Goal: Check status: Check status

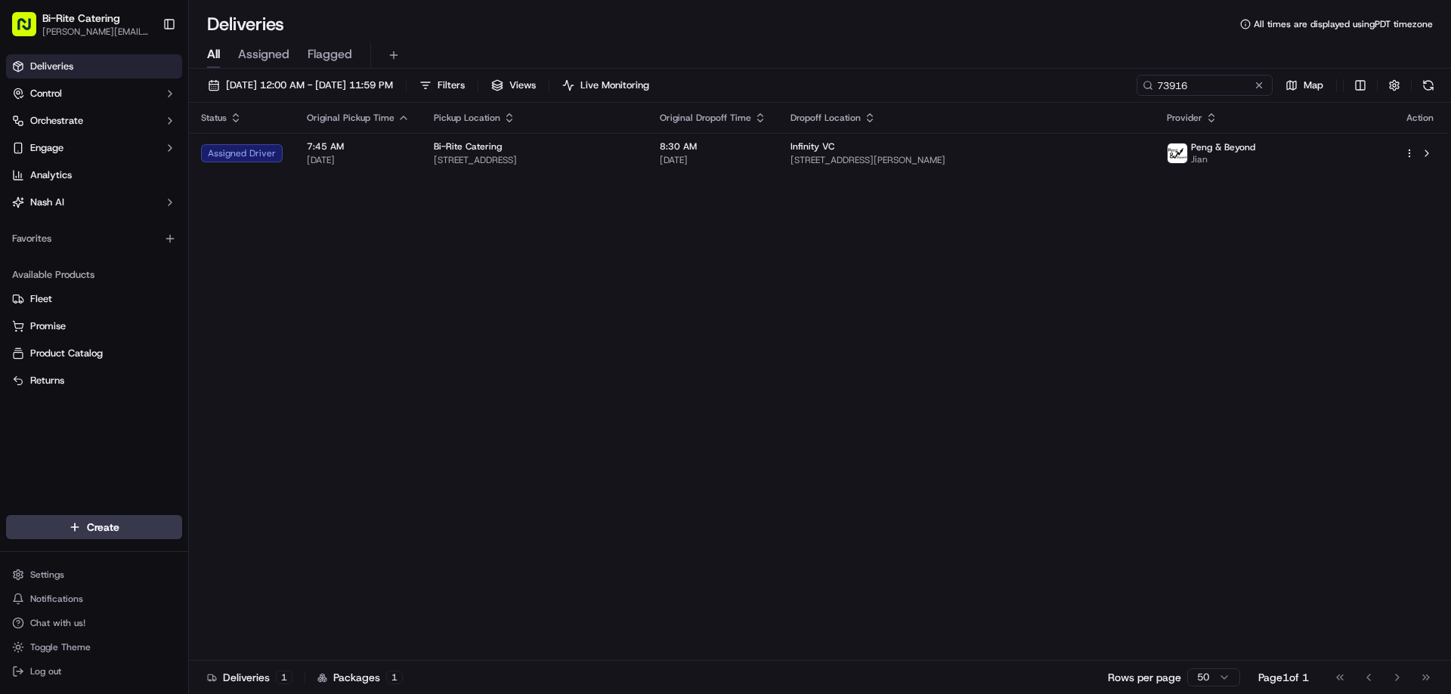
click at [80, 20] on span "Bi-Rite Catering" at bounding box center [81, 18] width 78 height 15
click at [24, 70] on link "Deliveries" at bounding box center [94, 66] width 176 height 24
click at [1264, 79] on button at bounding box center [1258, 85] width 15 height 15
